Goal: Task Accomplishment & Management: Manage account settings

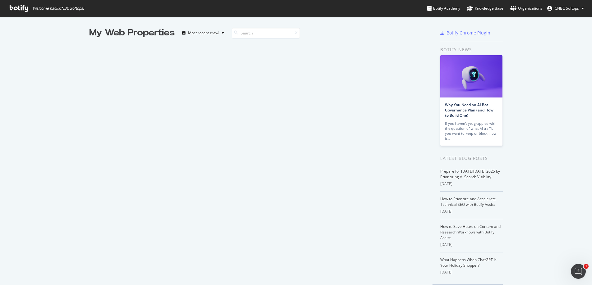
scroll to position [285, 592]
click at [173, 148] on div "My Web Properties Most recent crawl" at bounding box center [260, 162] width 343 height 271
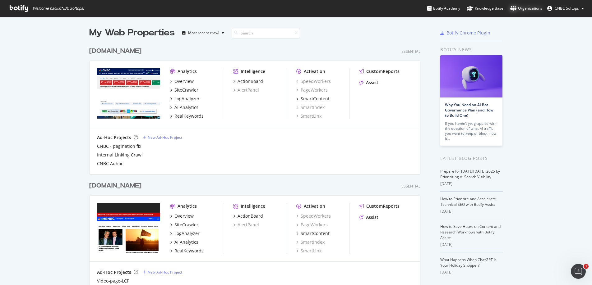
click at [525, 8] on div "Organizations" at bounding box center [526, 8] width 32 height 6
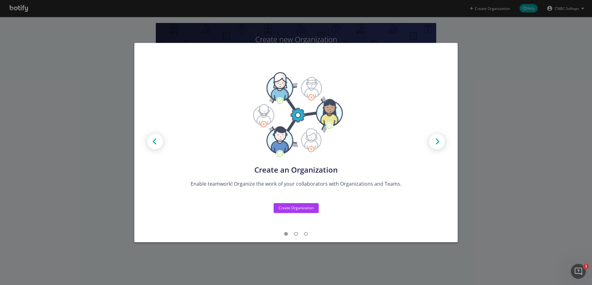
click at [99, 137] on div "Create new Projects for your Teams Create the exact model that matches your Org…" at bounding box center [296, 142] width 592 height 285
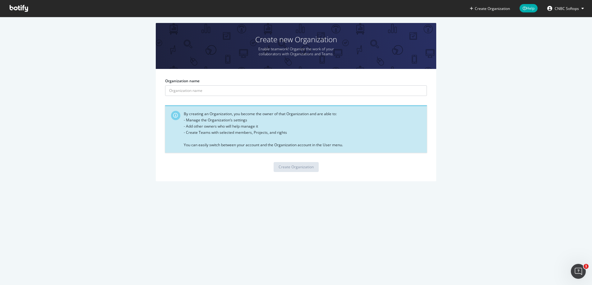
click at [583, 9] on icon at bounding box center [582, 9] width 2 height 4
click at [561, 49] on span "Log Out" at bounding box center [557, 48] width 13 height 5
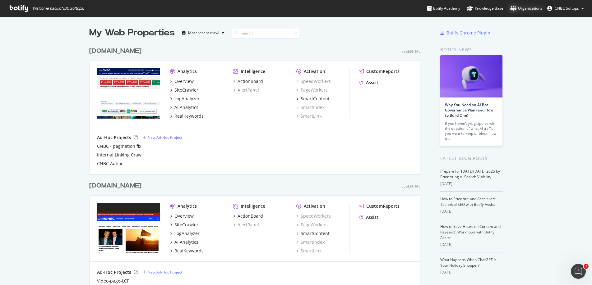
click at [528, 10] on div "Organizations" at bounding box center [526, 8] width 32 height 6
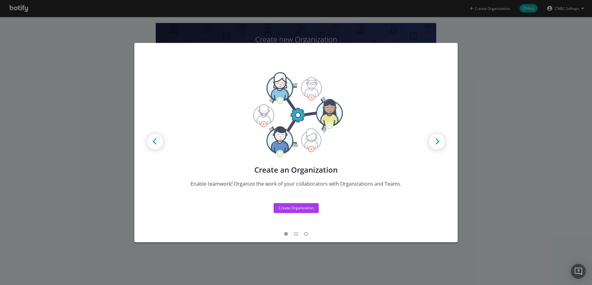
click at [112, 72] on div "Create new Projects for your Teams Create the exact model that matches your Org…" at bounding box center [296, 142] width 592 height 285
click at [509, 109] on div "Create new Projects for your Teams Create the exact model that matches your Org…" at bounding box center [296, 142] width 592 height 285
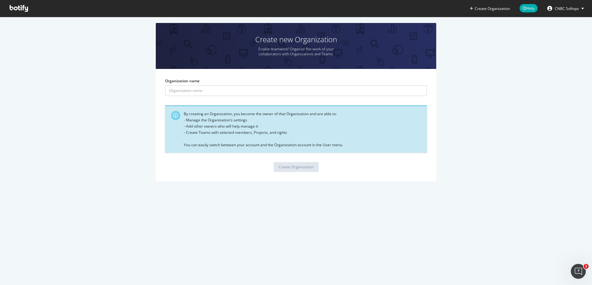
click at [583, 10] on icon at bounding box center [582, 9] width 2 height 4
click at [560, 48] on span "Log Out" at bounding box center [557, 48] width 13 height 5
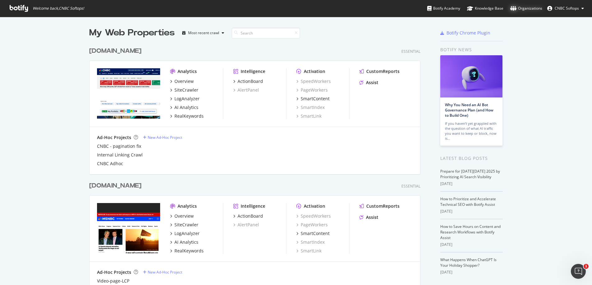
click at [531, 8] on div "Organizations" at bounding box center [526, 8] width 32 height 6
click at [582, 8] on icon at bounding box center [582, 9] width 2 height 4
click at [554, 119] on div "My Web Properties Most recent crawl [DOMAIN_NAME] Essential Analytics Overview …" at bounding box center [296, 168] width 592 height 302
